Goal: Check status: Check status

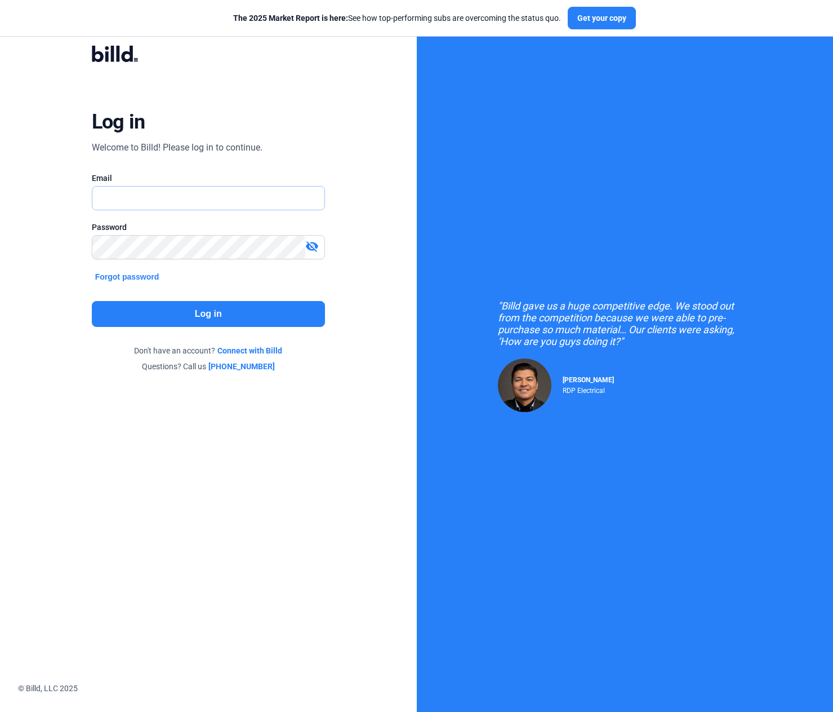
type input "[PERSON_NAME][EMAIL_ADDRESS][DOMAIN_NAME]"
click at [234, 316] on button "Log in" at bounding box center [208, 314] width 233 height 26
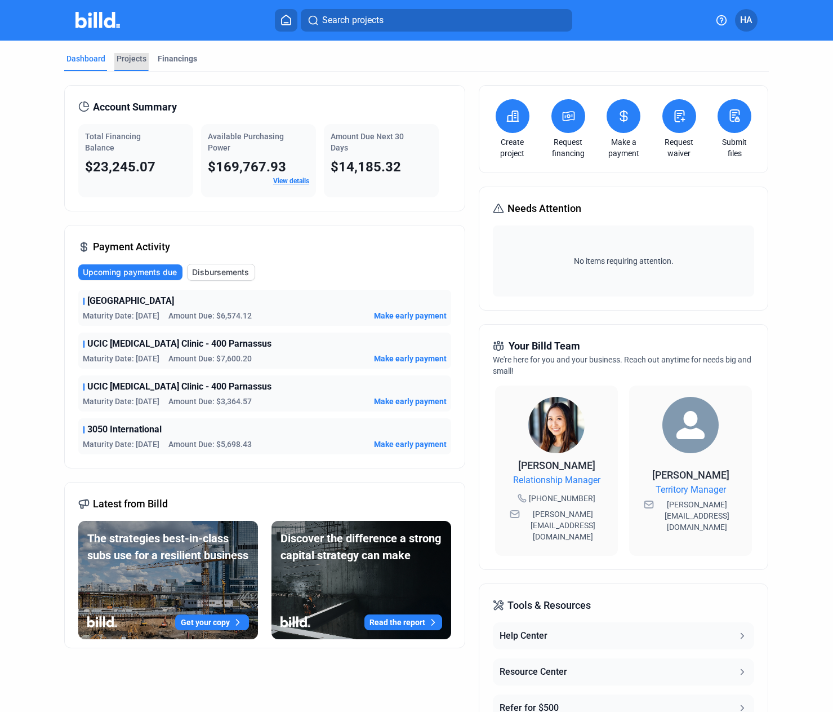
click at [131, 60] on div "Projects" at bounding box center [132, 58] width 30 height 11
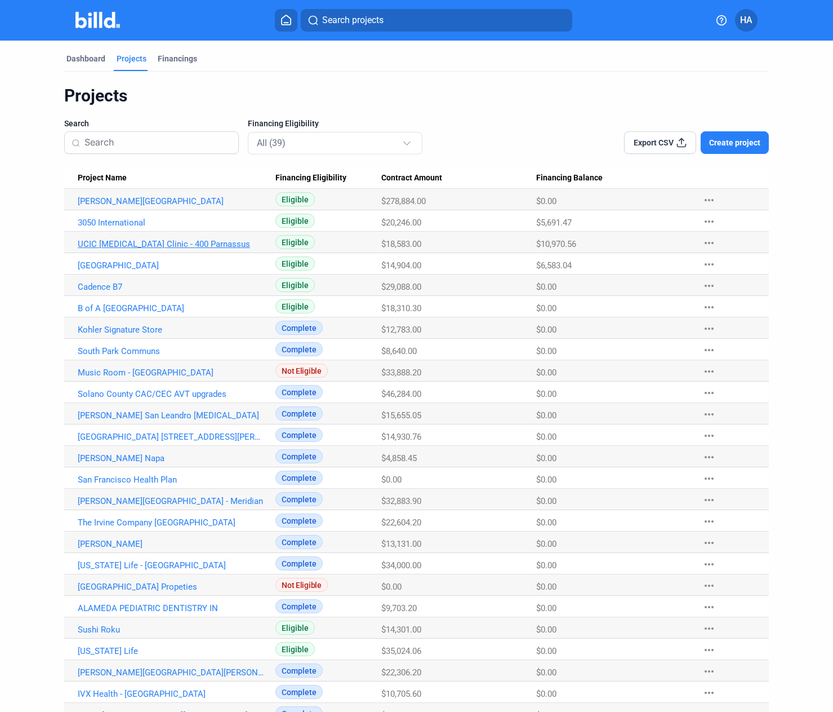
click at [135, 206] on link "UCIC [MEDICAL_DATA] Clinic - 400 Parnassus" at bounding box center [171, 201] width 187 height 10
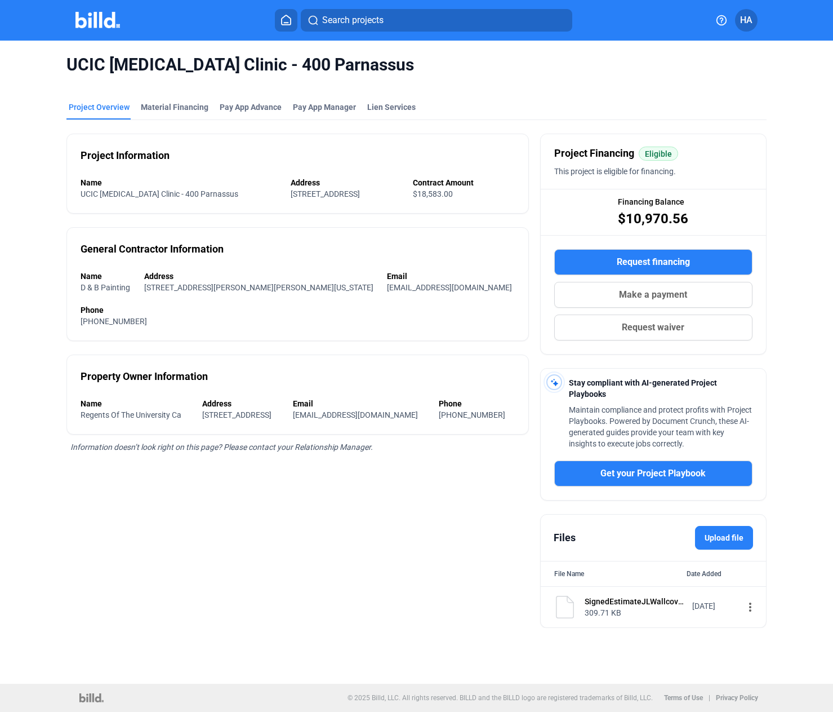
click at [166, 100] on mat-tab-group "Project Overview Material Financing Pay App Advance Pay App Manager Lien Servic…" at bounding box center [416, 358] width 700 height 539
click at [164, 106] on div "Material Financing" at bounding box center [175, 106] width 68 height 11
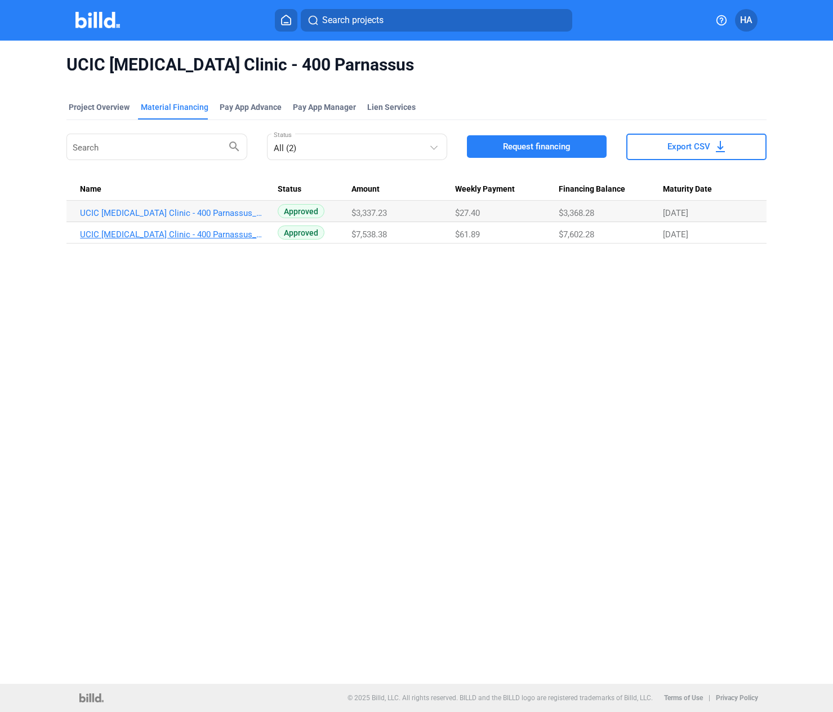
click at [173, 218] on link "UCIC [MEDICAL_DATA] Clinic - 400 Parnassus_MF_1" at bounding box center [173, 213] width 187 height 10
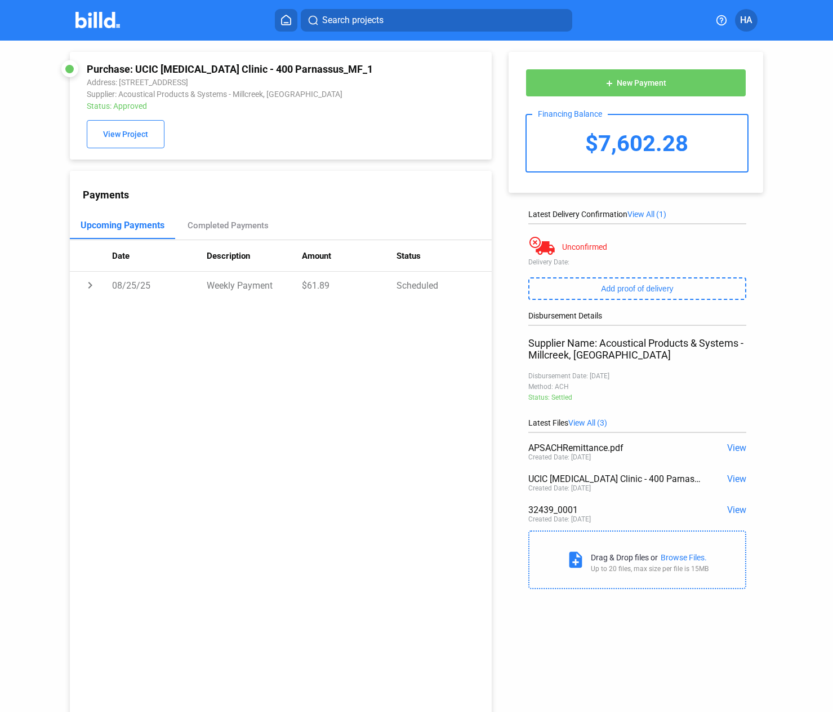
click at [728, 482] on span "View" at bounding box center [736, 478] width 19 height 11
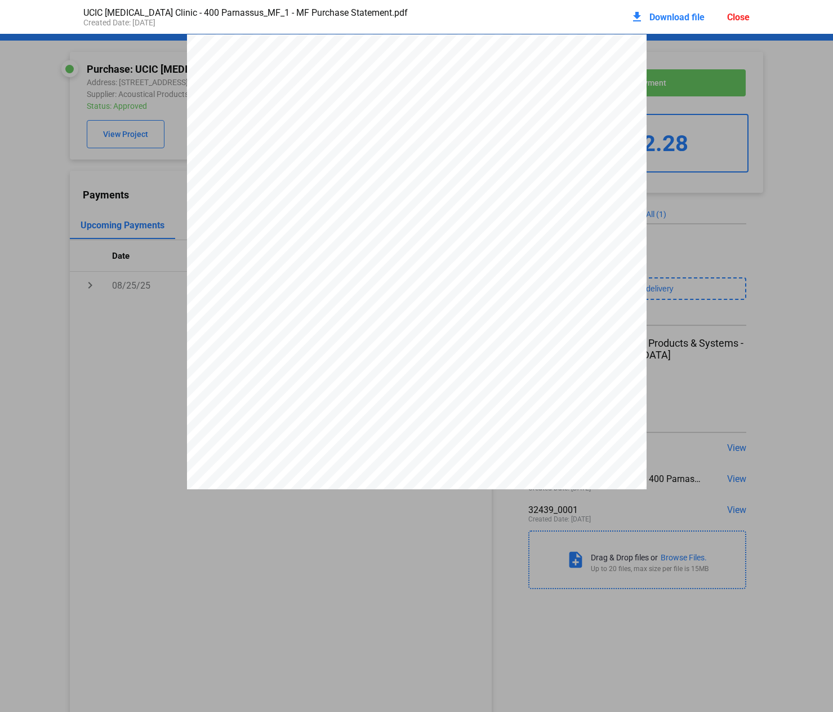
click at [754, 14] on div "UCIC [MEDICAL_DATA] Clinic - 400 Parnassus_MF_1 - MF Purchase Statement.pdf Cre…" at bounding box center [416, 17] width 689 height 34
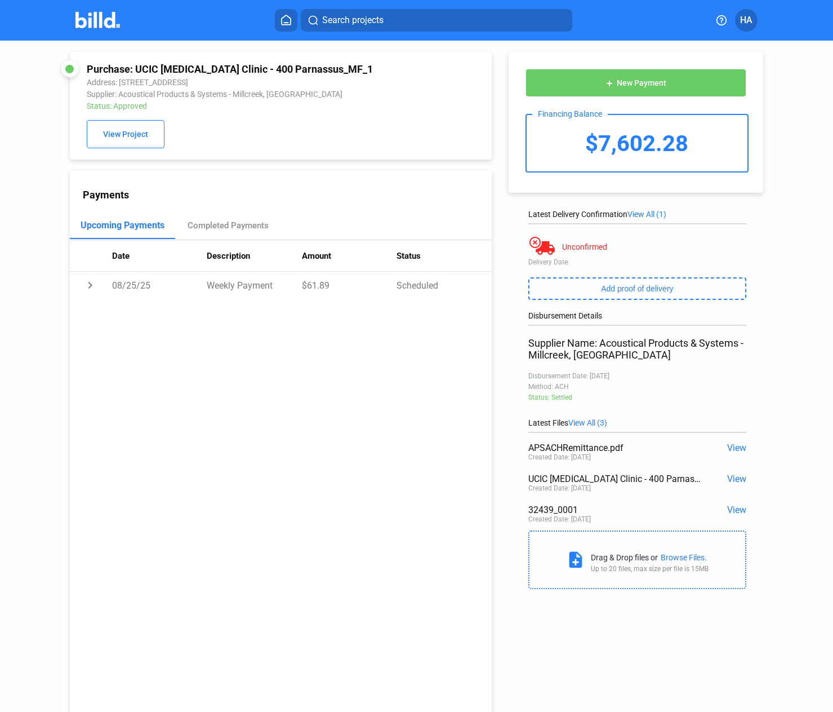
click at [736, 509] on span "View" at bounding box center [736, 509] width 19 height 11
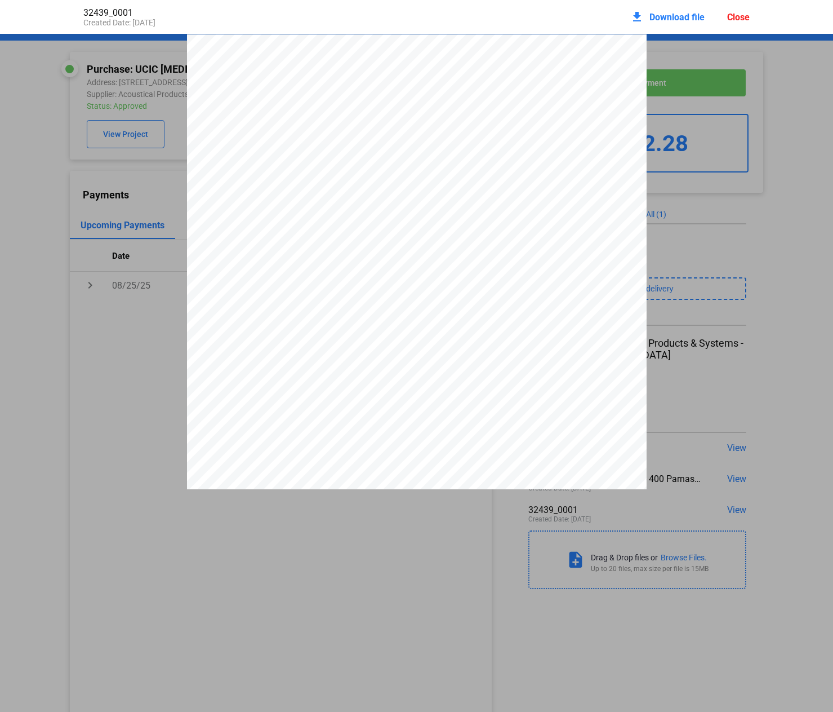
click at [734, 12] on div "Close" at bounding box center [738, 17] width 23 height 11
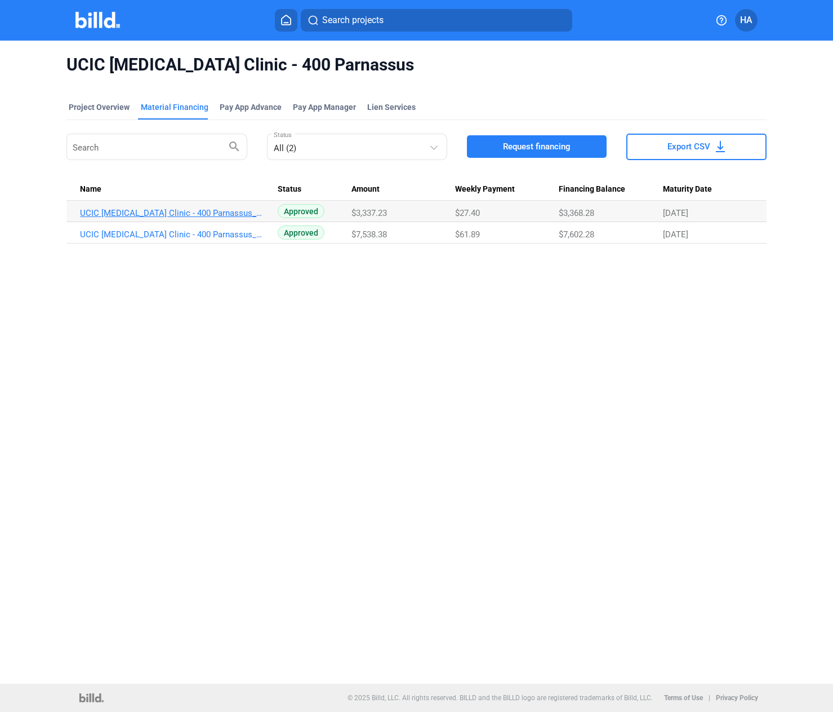
click at [187, 211] on link "UCIC [MEDICAL_DATA] Clinic - 400 Parnassus_MF_2" at bounding box center [173, 213] width 187 height 10
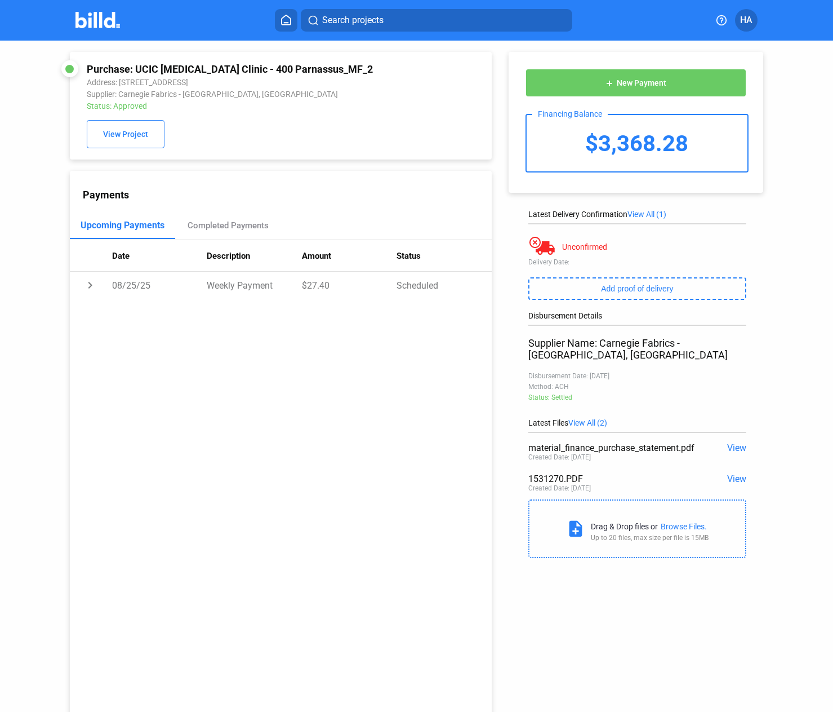
click at [738, 481] on span "View" at bounding box center [736, 478] width 19 height 11
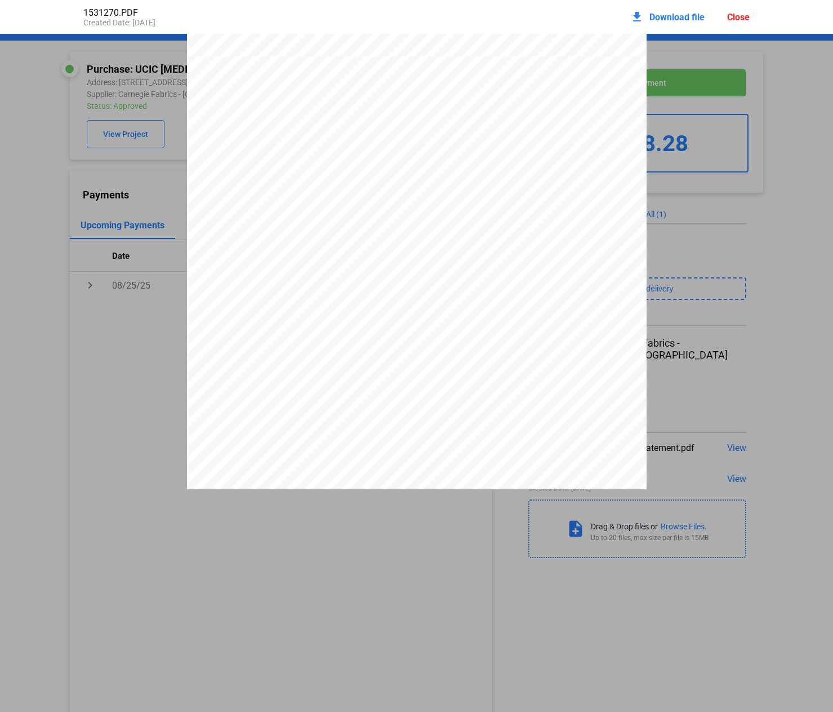
scroll to position [752, 0]
click at [740, 13] on div "Close" at bounding box center [738, 17] width 23 height 11
